Goal: Task Accomplishment & Management: Use online tool/utility

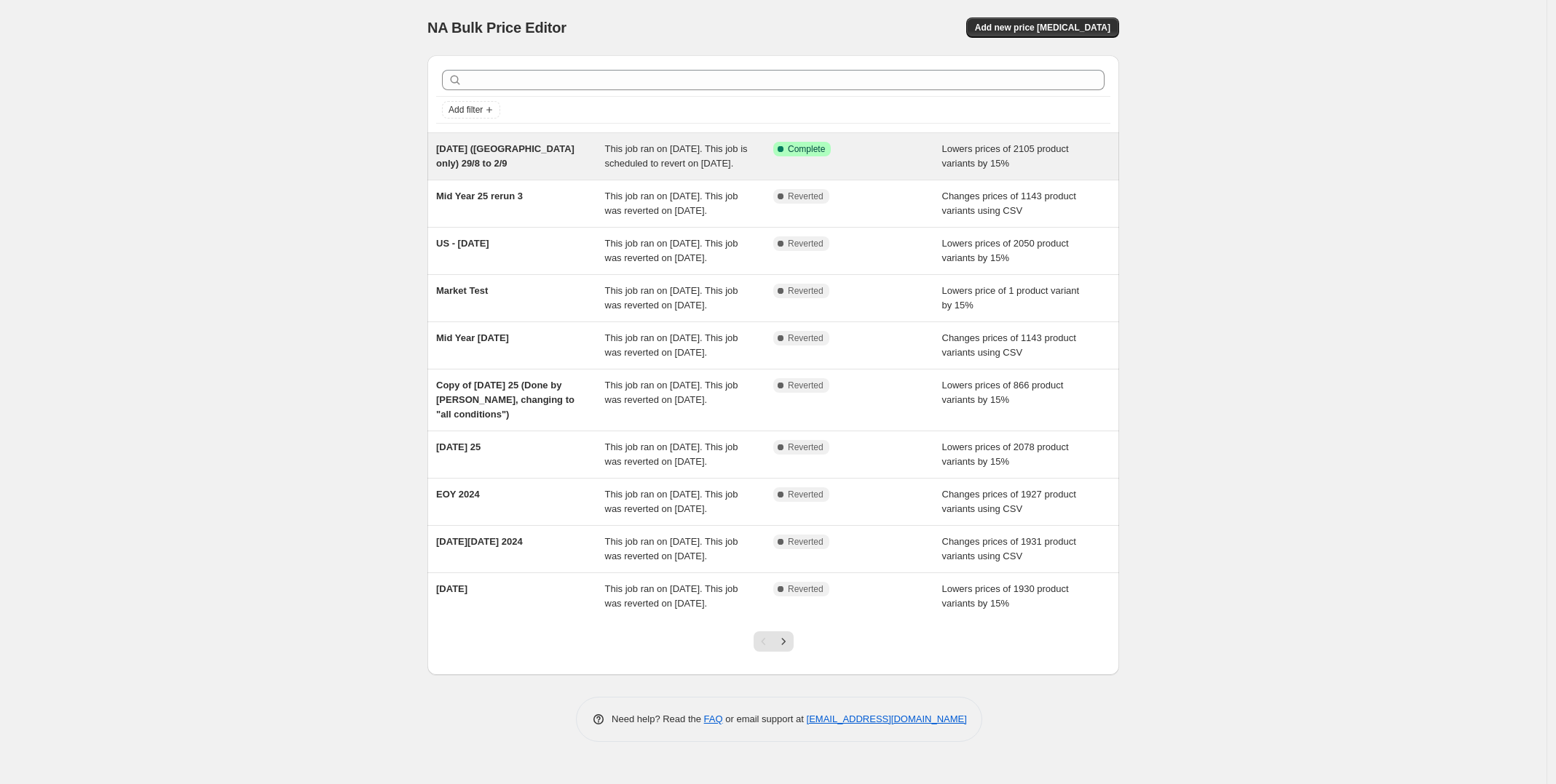
click at [523, 152] on span "[DATE] ([GEOGRAPHIC_DATA] only) 29/8 to 2/9" at bounding box center [505, 156] width 138 height 25
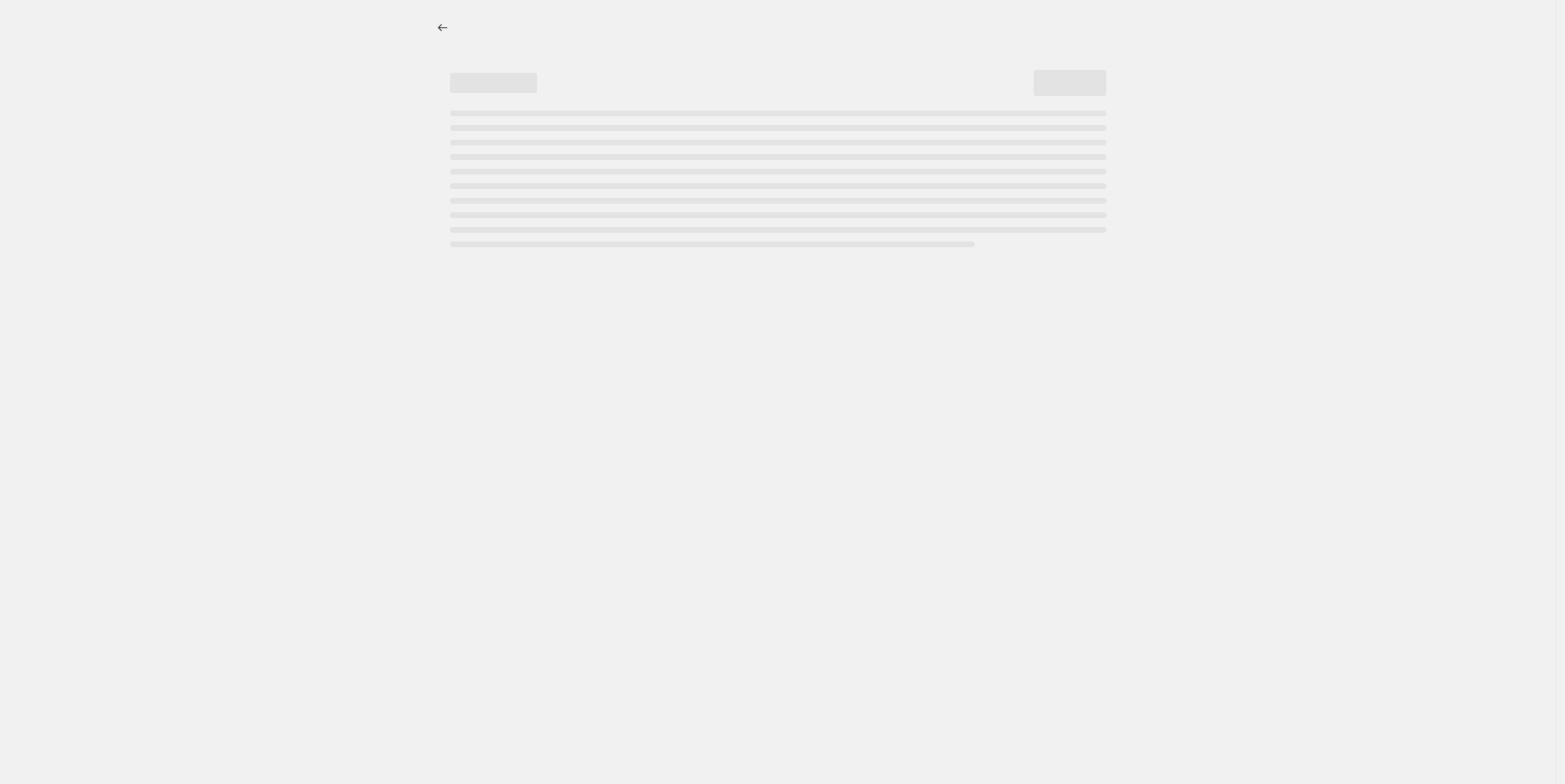
select select "percentage"
select select "tag"
select select "not_equal"
select select "tag"
select select "not_equal"
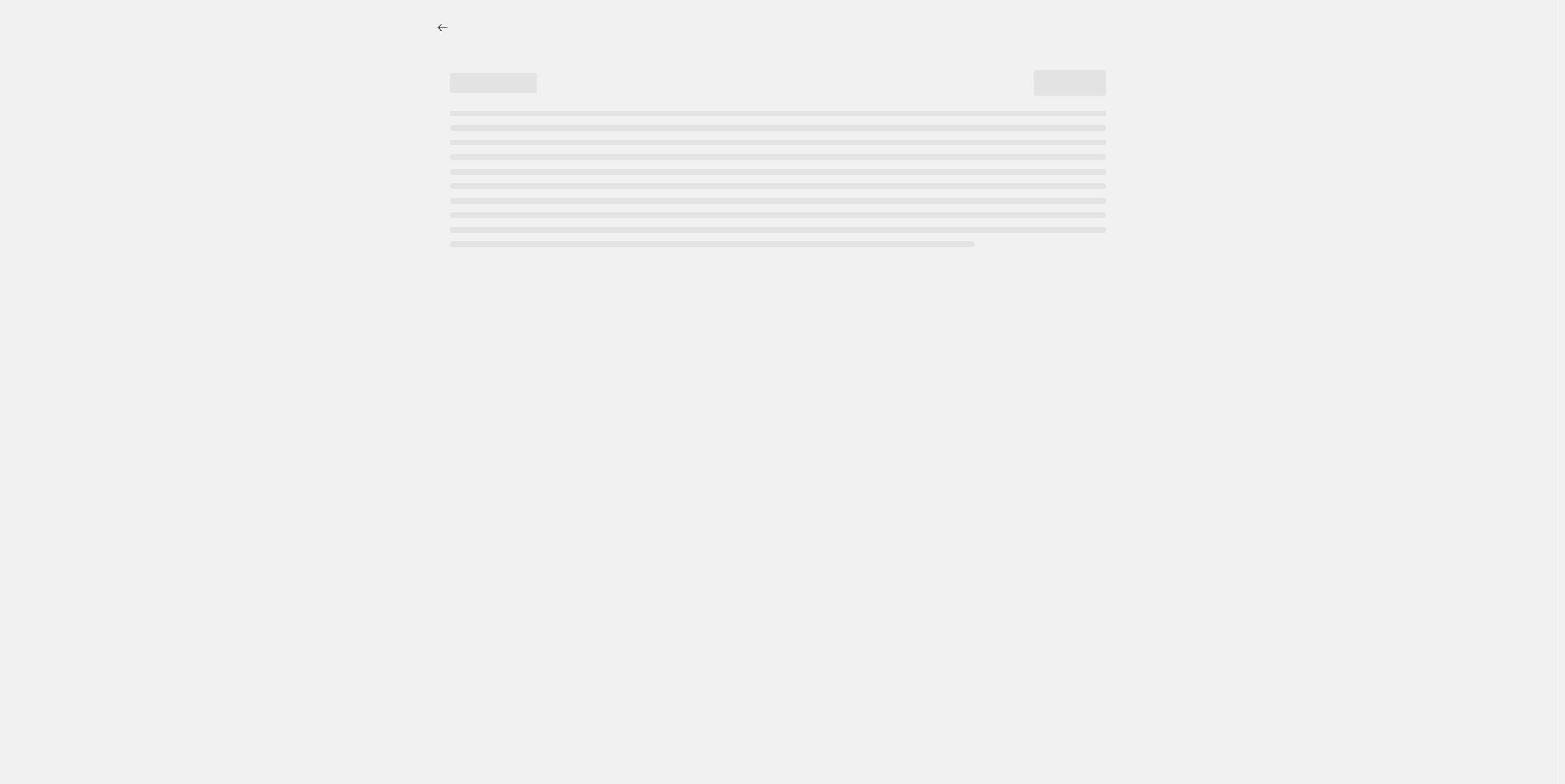
select select "product_status"
select select "not_equal"
select select "archived"
